Goal: Task Accomplishment & Management: Manage account settings

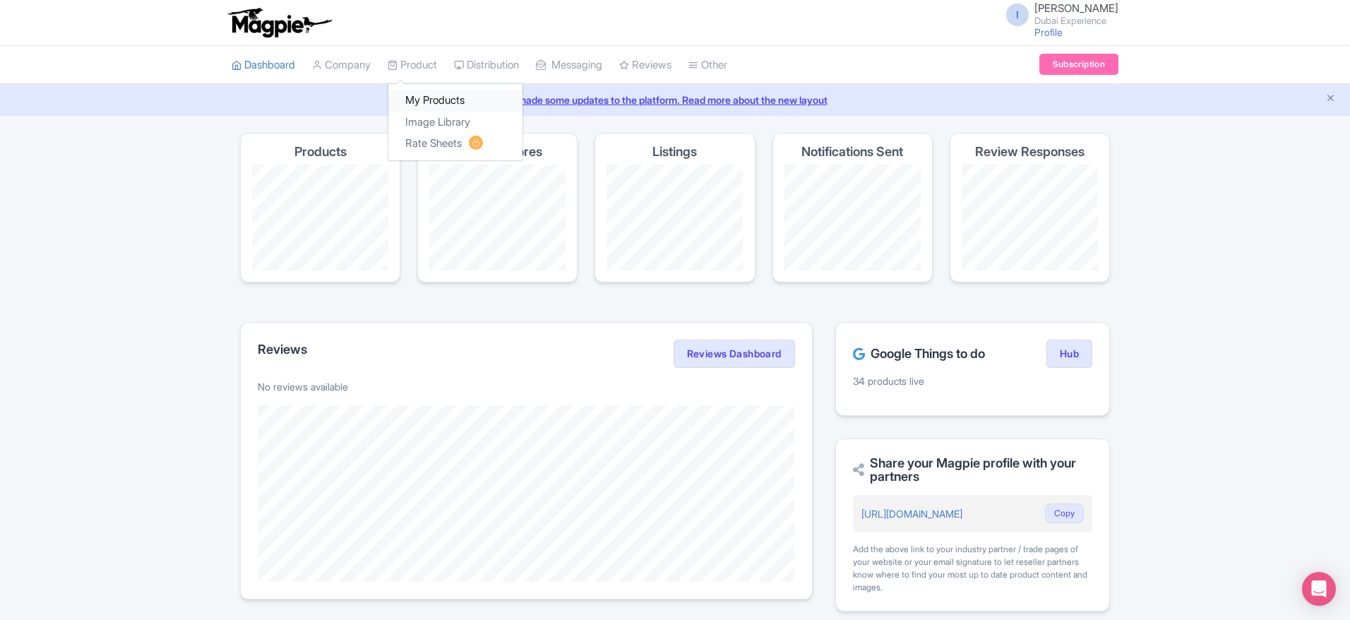
click at [417, 95] on link "My Products" at bounding box center [455, 101] width 134 height 22
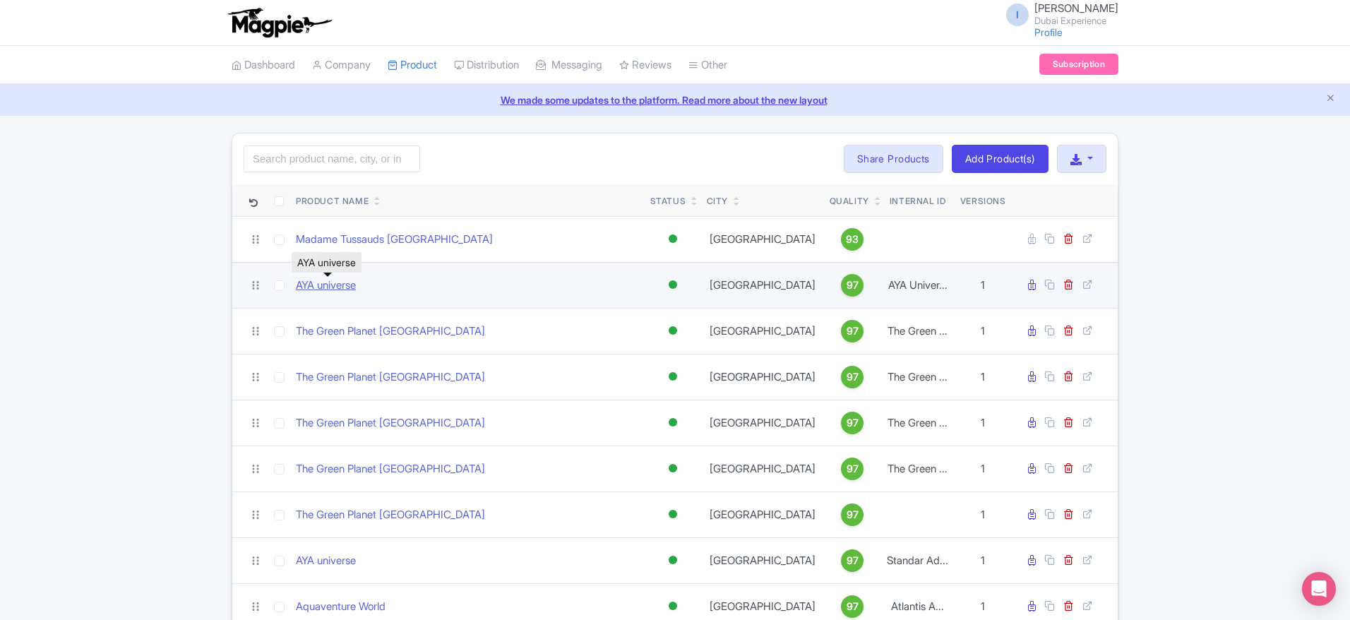
click at [344, 289] on link "AYA universe" at bounding box center [326, 285] width 60 height 16
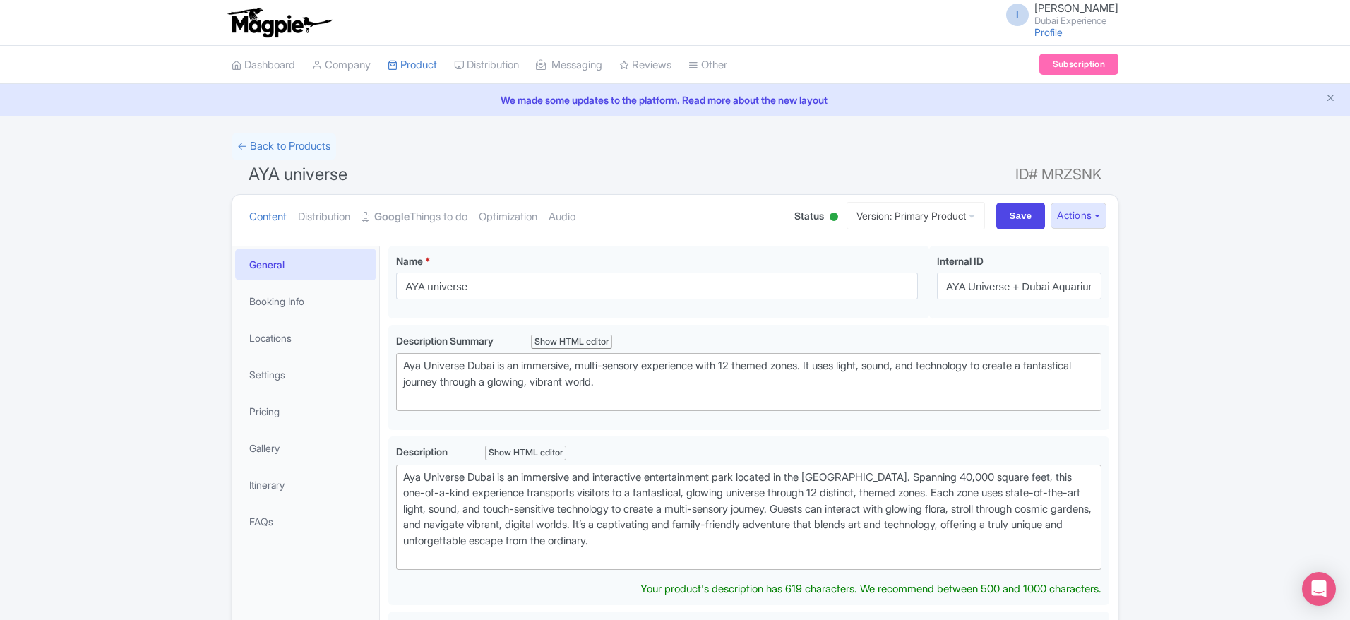
drag, startPoint x: 357, startPoint y: 179, endPoint x: 258, endPoint y: 165, distance: 100.5
click at [258, 165] on h1 "AYA universe ID# MRZSNK" at bounding box center [675, 177] width 887 height 34
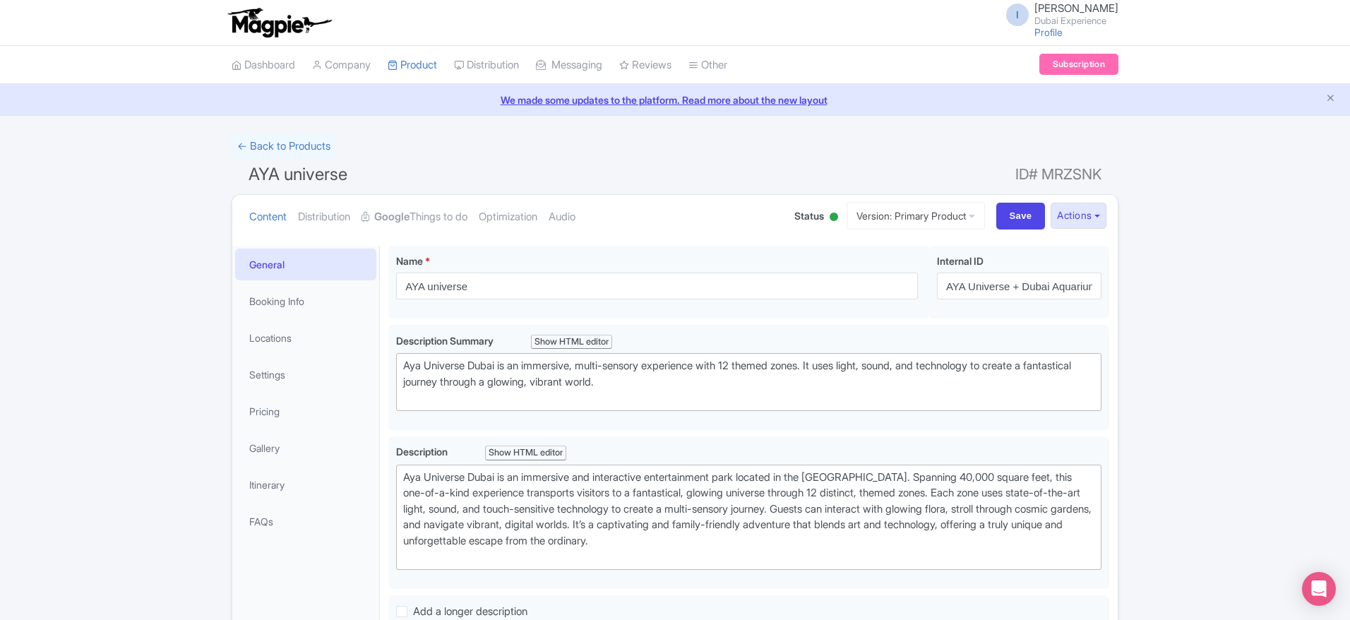
click at [258, 165] on span "AYA universe" at bounding box center [297, 174] width 99 height 20
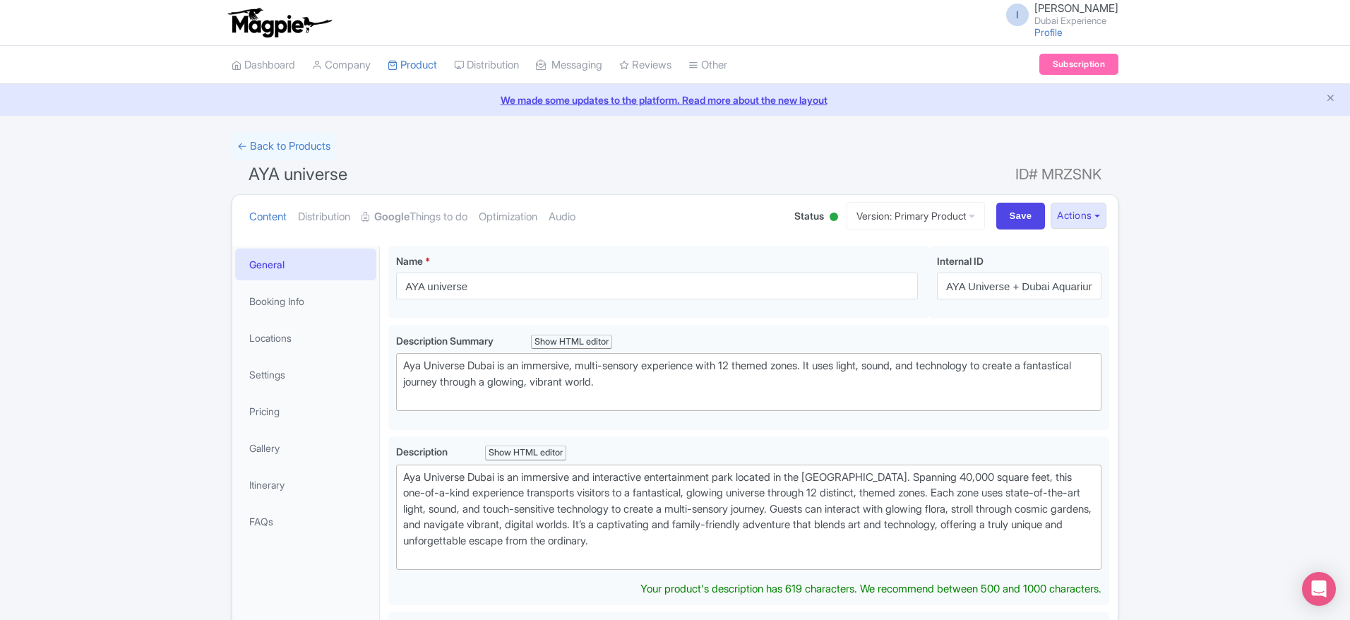
click at [258, 165] on span "AYA universe" at bounding box center [297, 174] width 99 height 20
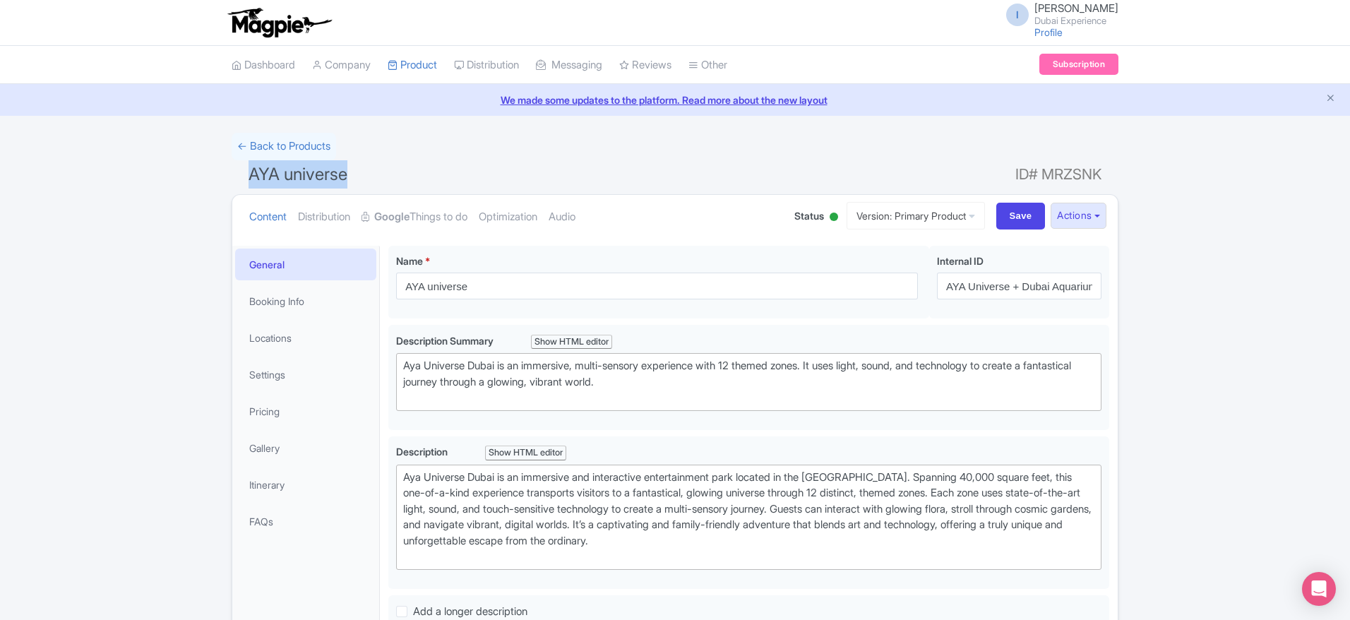
click at [258, 165] on span "AYA universe" at bounding box center [297, 174] width 99 height 20
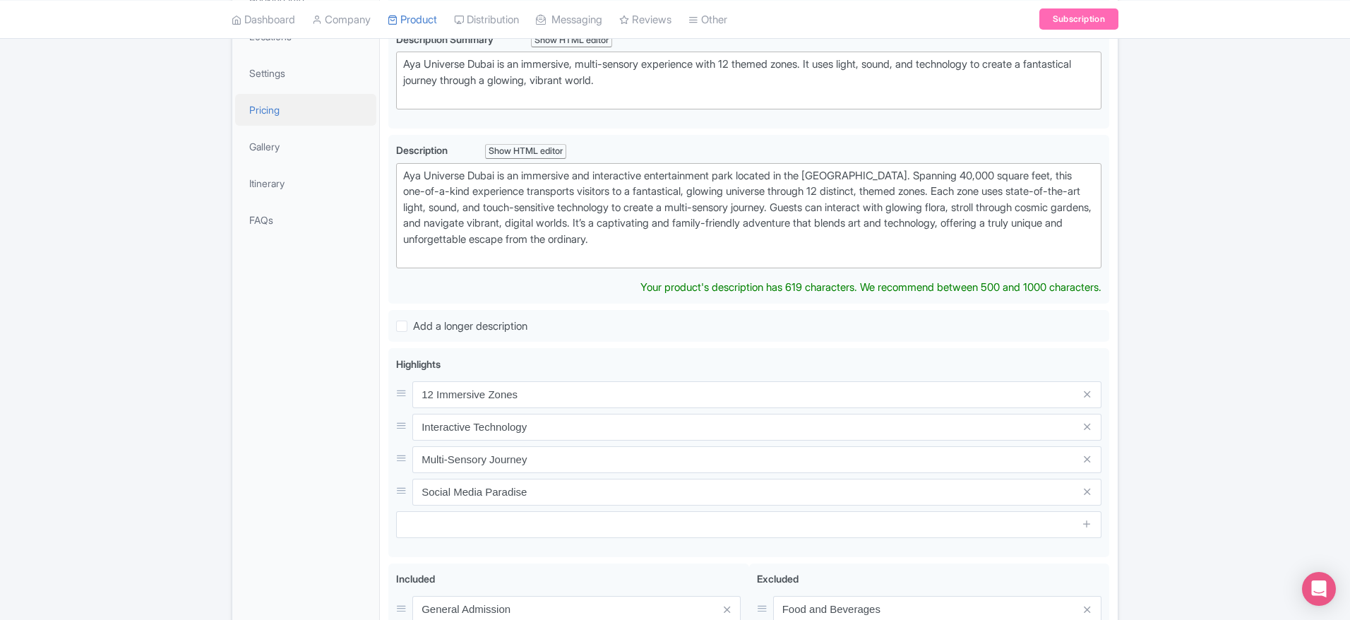
scroll to position [317, 0]
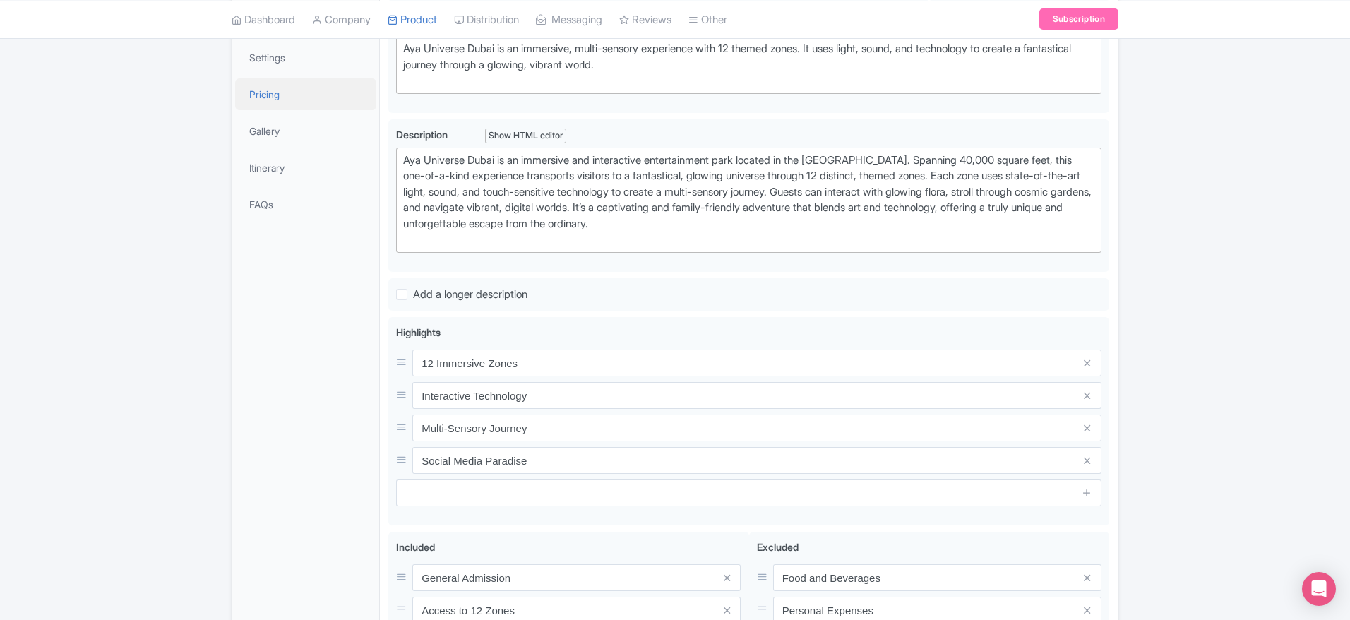
click at [246, 100] on link "Pricing" at bounding box center [305, 94] width 141 height 32
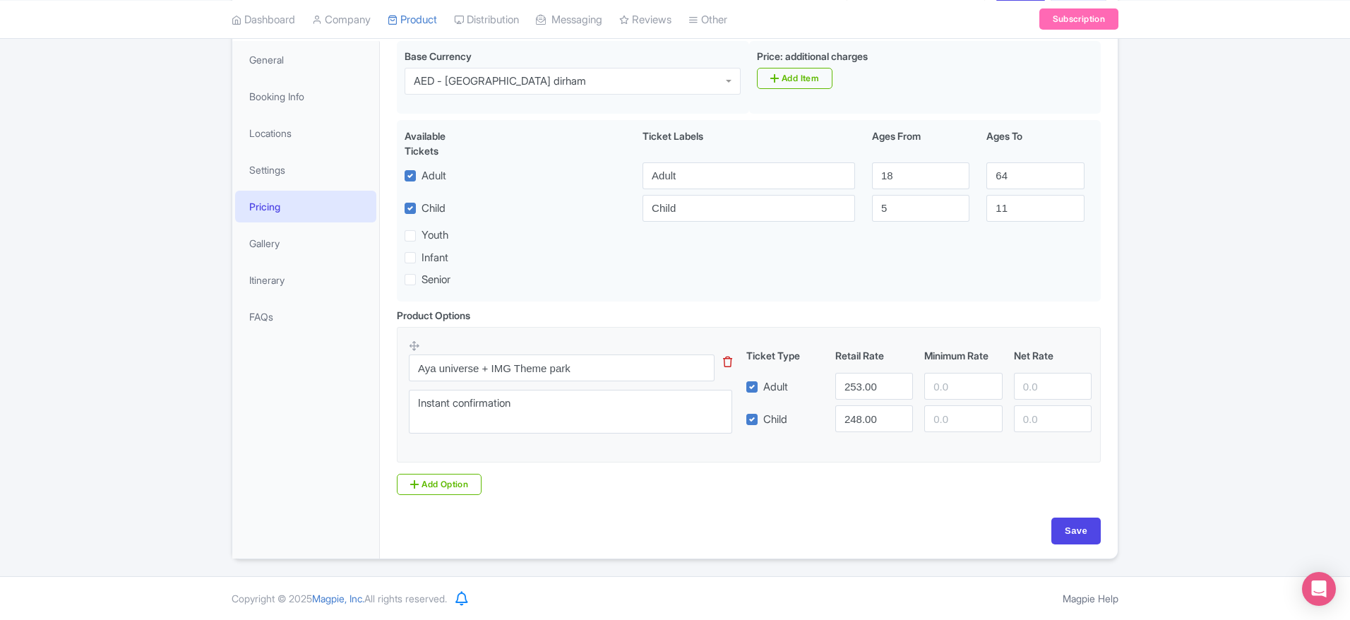
scroll to position [205, 0]
click at [444, 54] on link "My Products" at bounding box center [455, 55] width 134 height 22
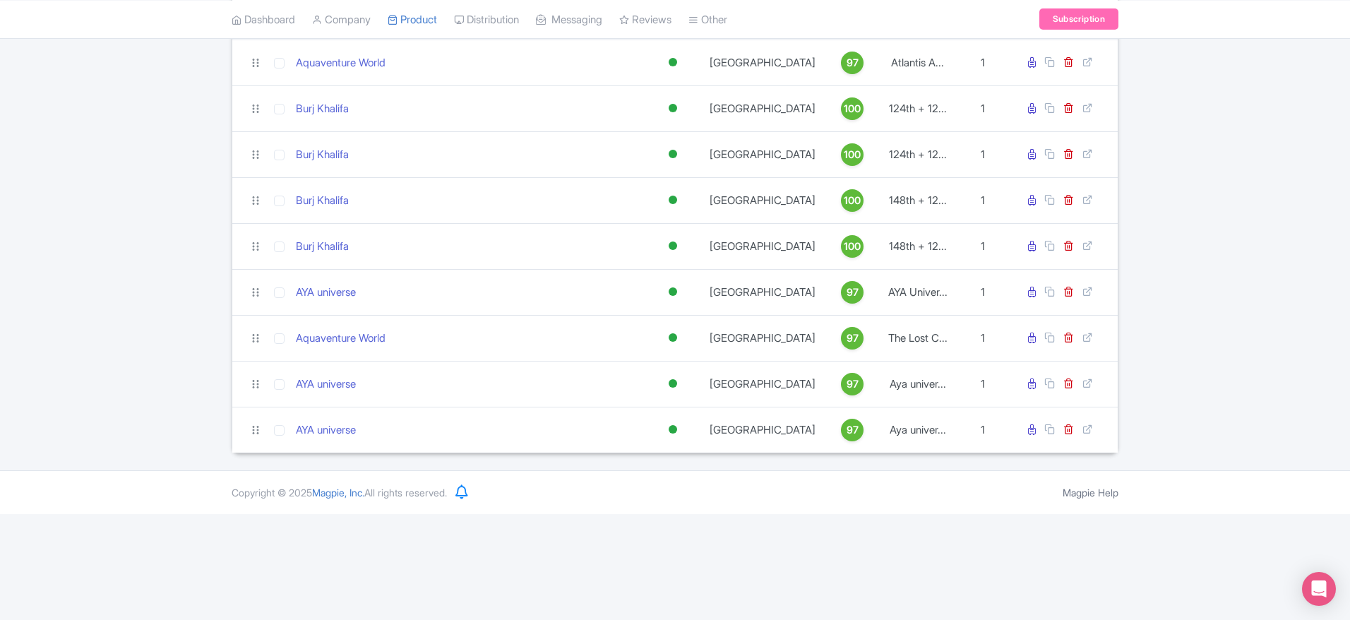
scroll to position [484, 0]
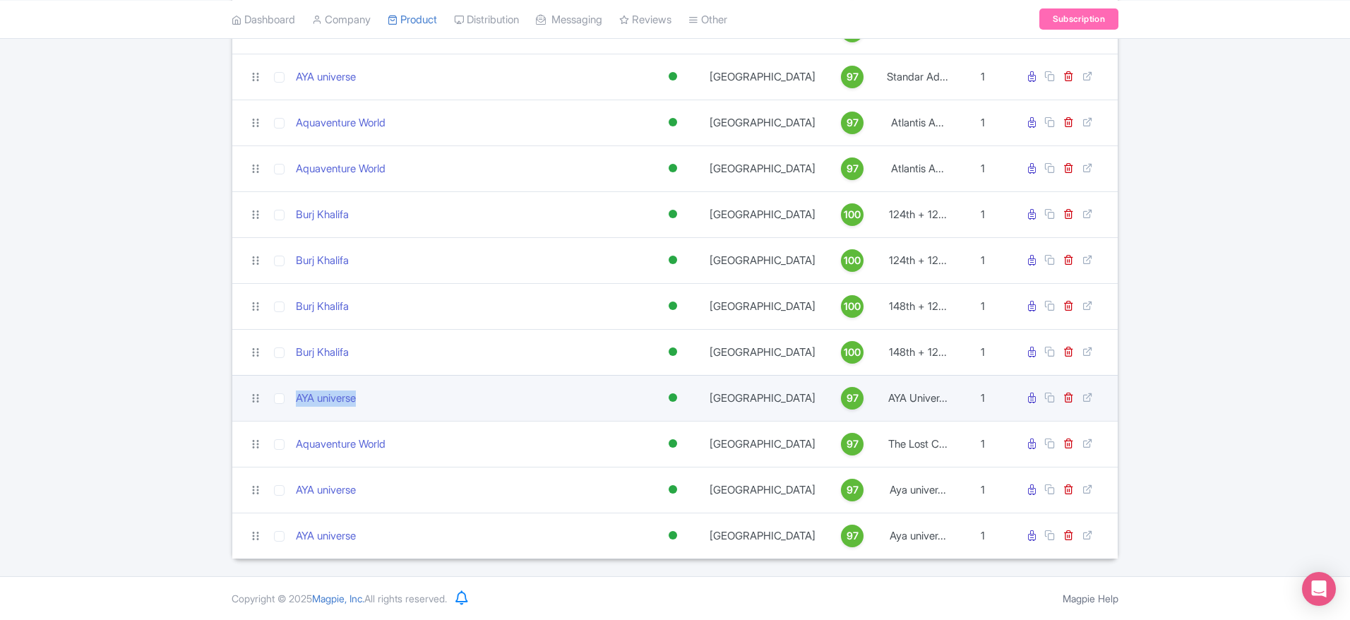
drag, startPoint x: 378, startPoint y: 400, endPoint x: 287, endPoint y: 407, distance: 91.3
click at [287, 407] on tr "AYA universe Active Inactive Building Archived Dubai 97 AYA Univer... 1 TTD Ver…" at bounding box center [674, 398] width 885 height 46
copy tr "AYA universe"
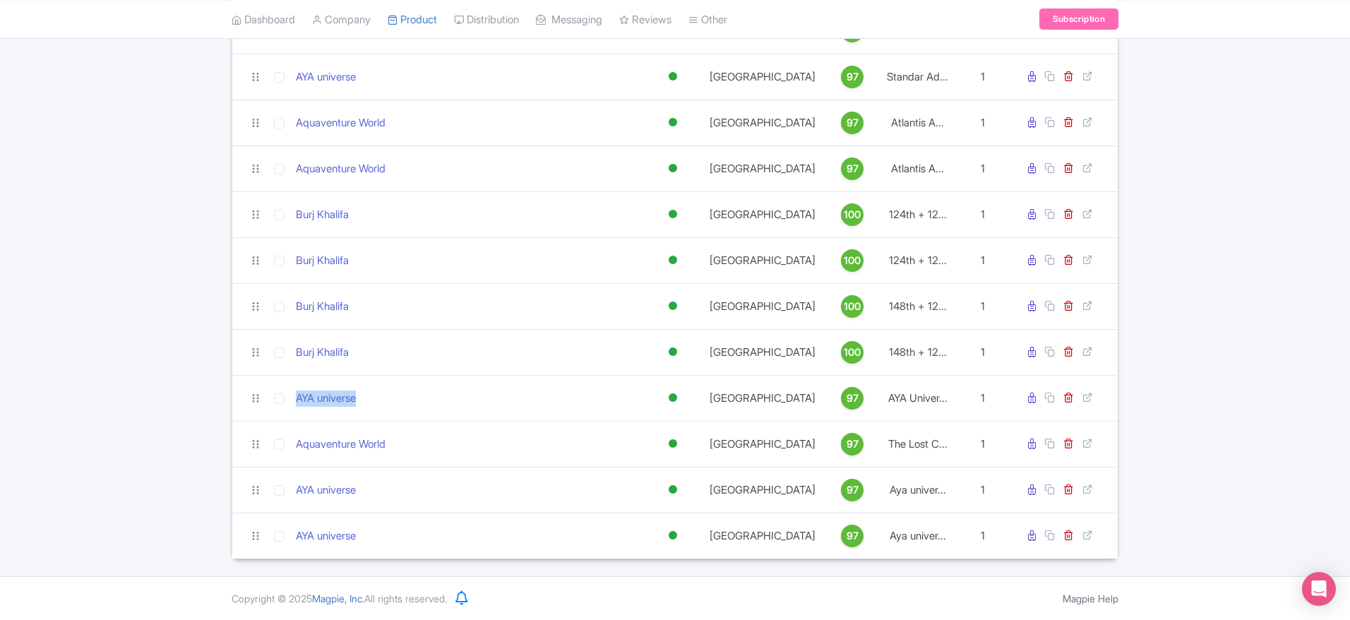
scroll to position [0, 0]
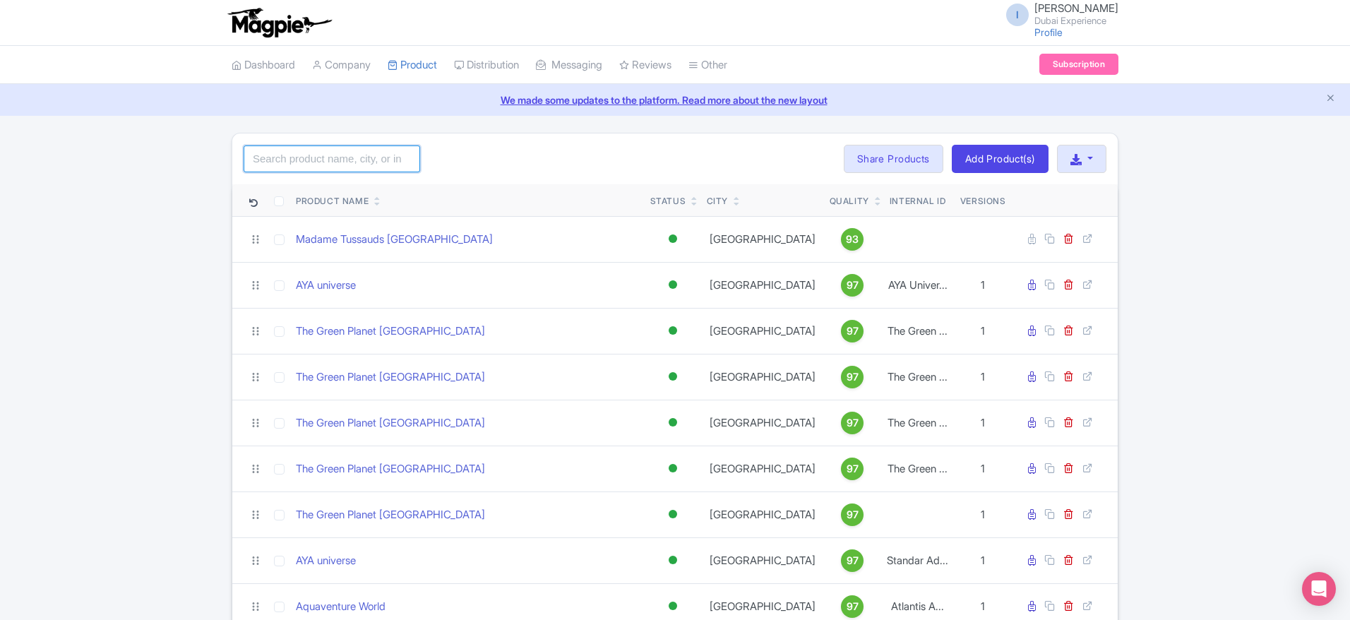
click at [373, 163] on input "search" at bounding box center [332, 158] width 176 height 27
paste input "AYA universe"
click button "Search" at bounding box center [0, 0] width 0 height 0
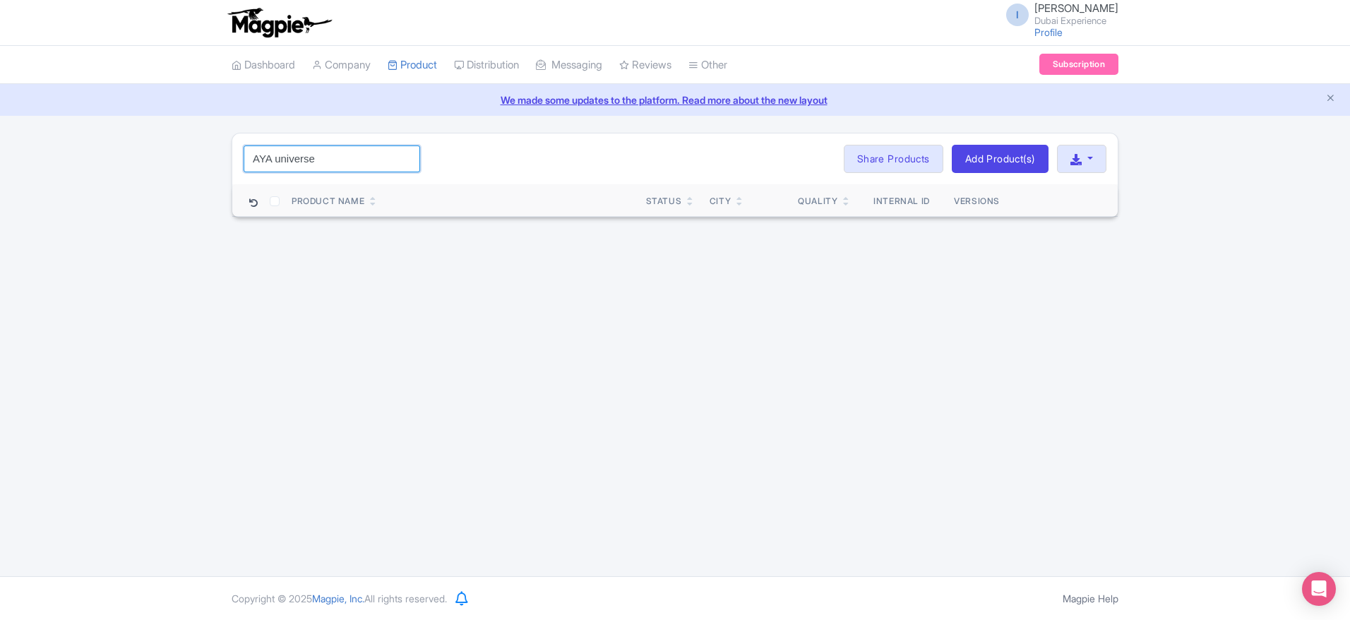
click at [268, 164] on input "AYA universe" at bounding box center [332, 158] width 176 height 27
click at [347, 164] on input "AYA universe" at bounding box center [332, 158] width 176 height 27
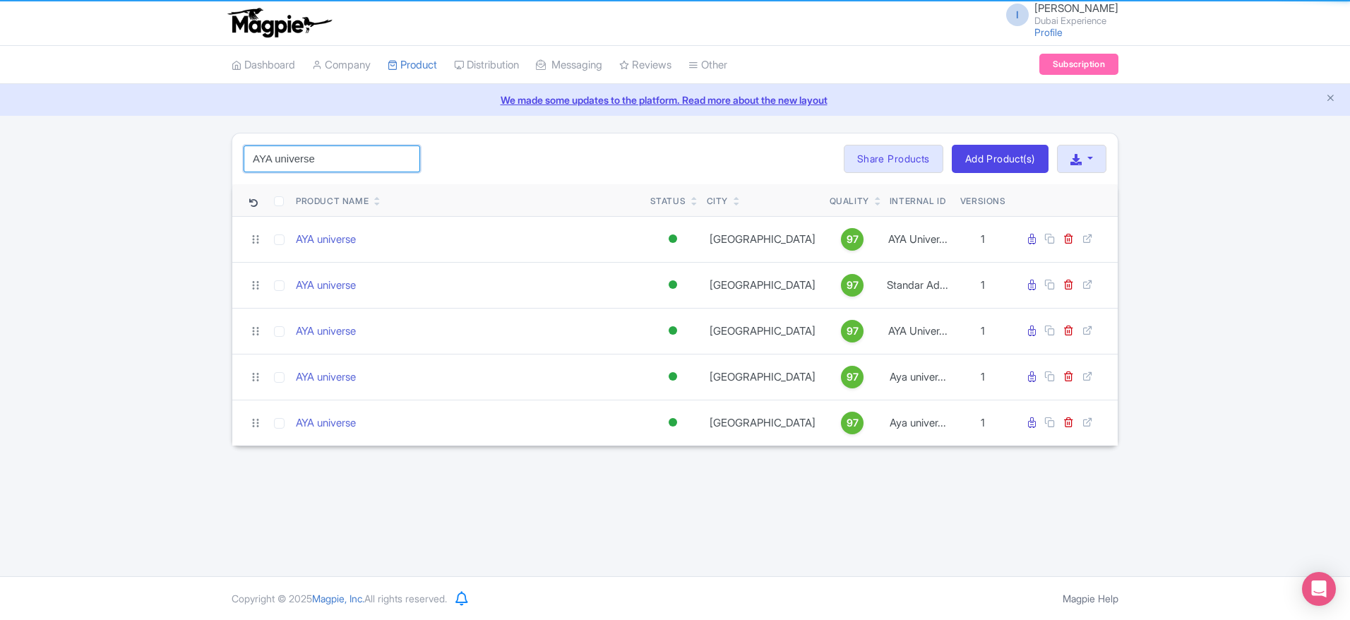
click at [351, 165] on input "AYA universe" at bounding box center [332, 158] width 176 height 27
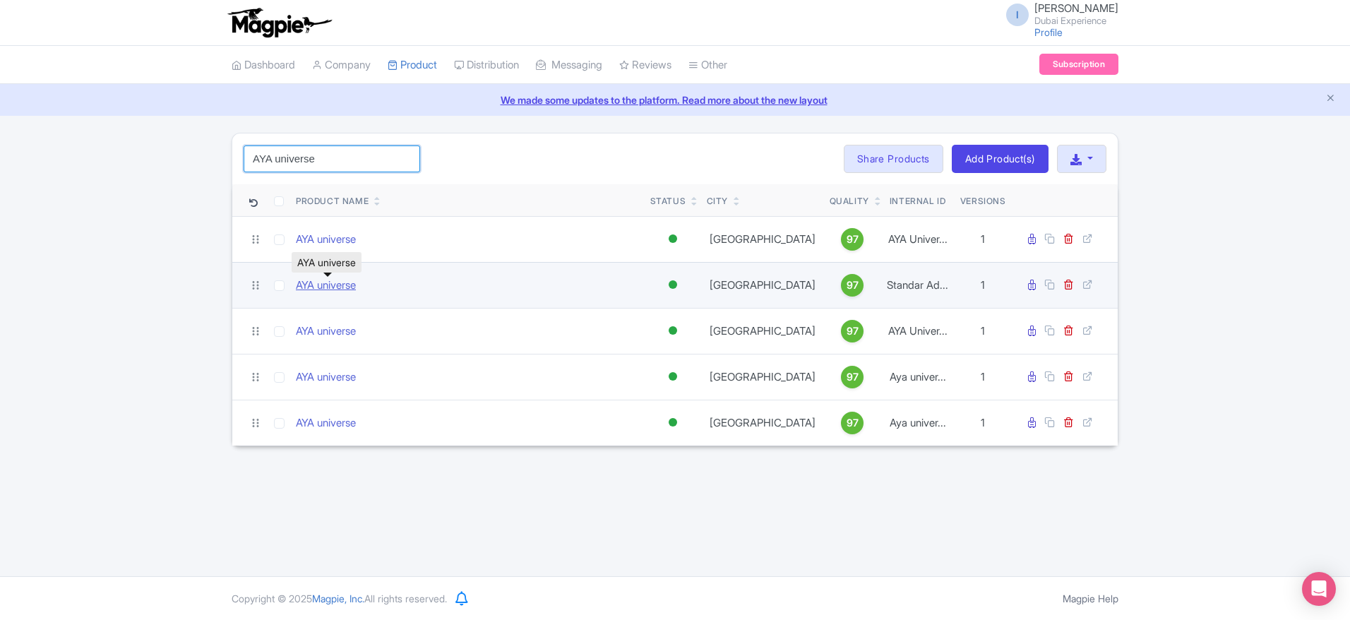
type input "AYA universe"
click at [325, 286] on link "AYA universe" at bounding box center [326, 285] width 60 height 16
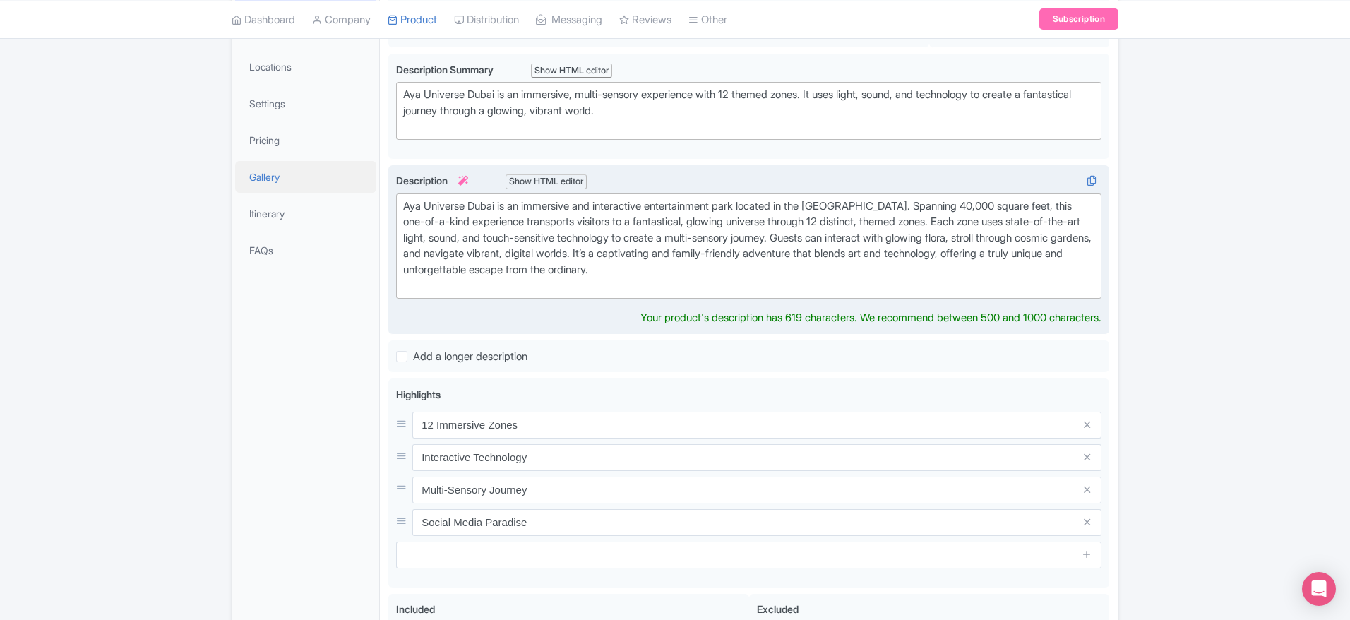
scroll to position [287, 0]
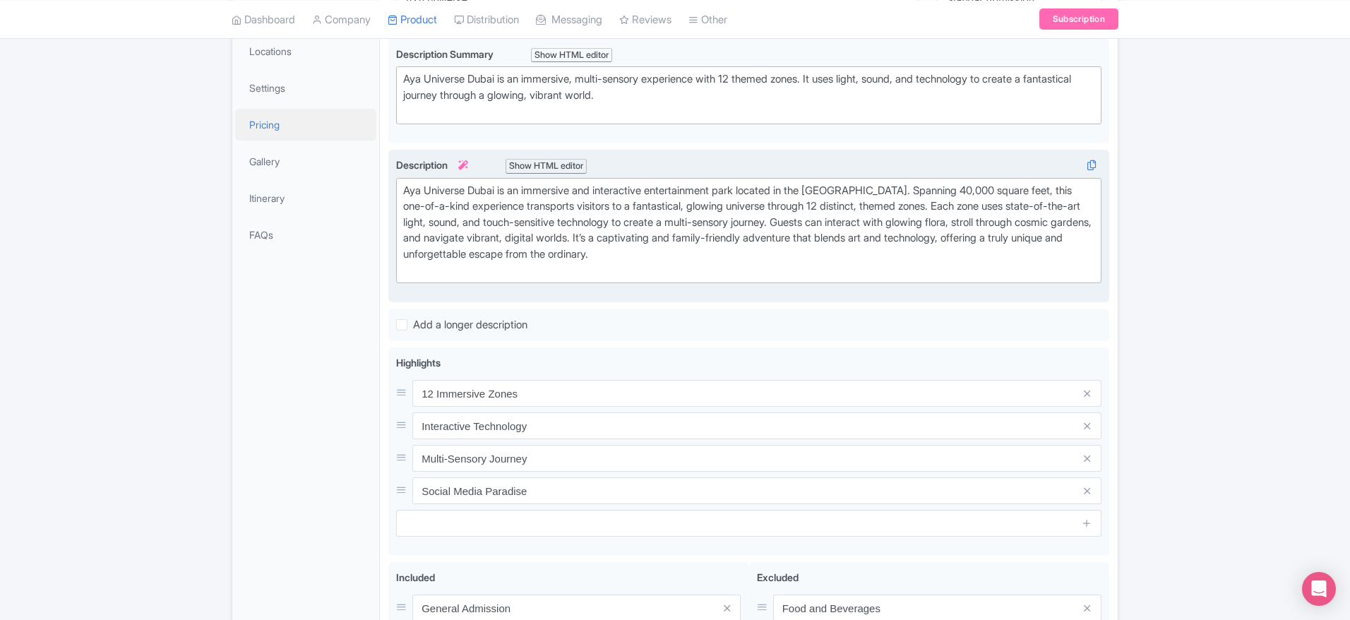
click at [265, 126] on link "Pricing" at bounding box center [305, 125] width 141 height 32
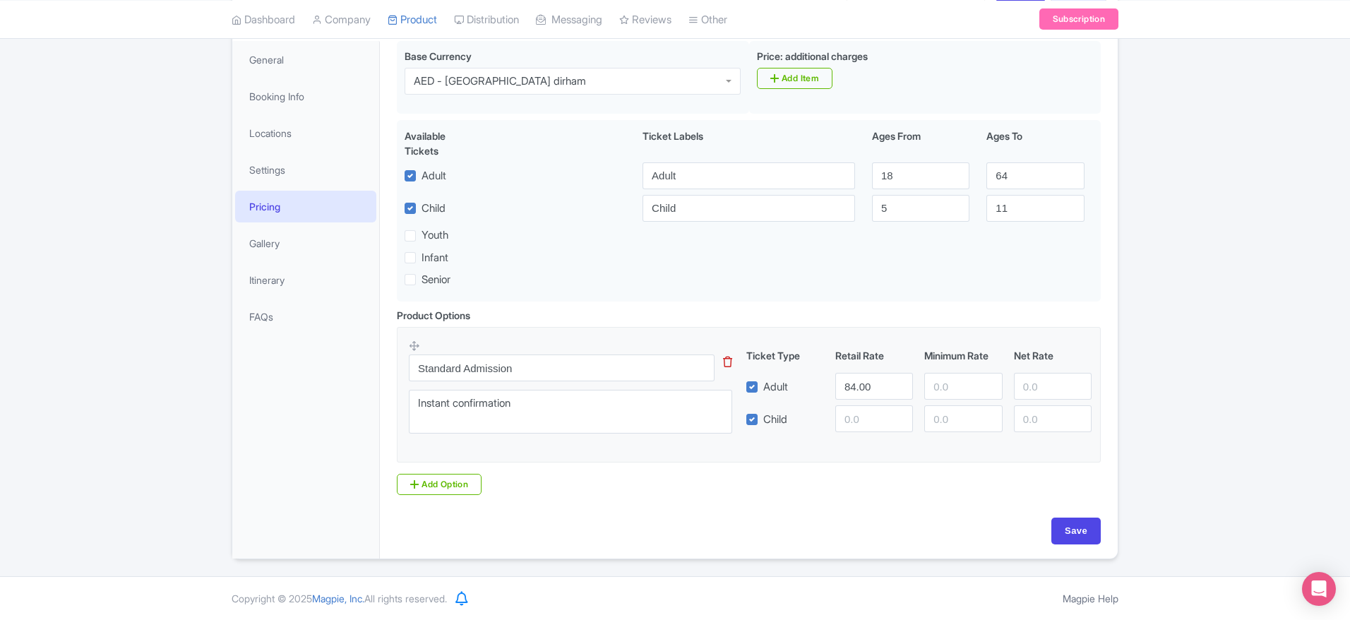
scroll to position [205, 0]
